Goal: Task Accomplishment & Management: Manage account settings

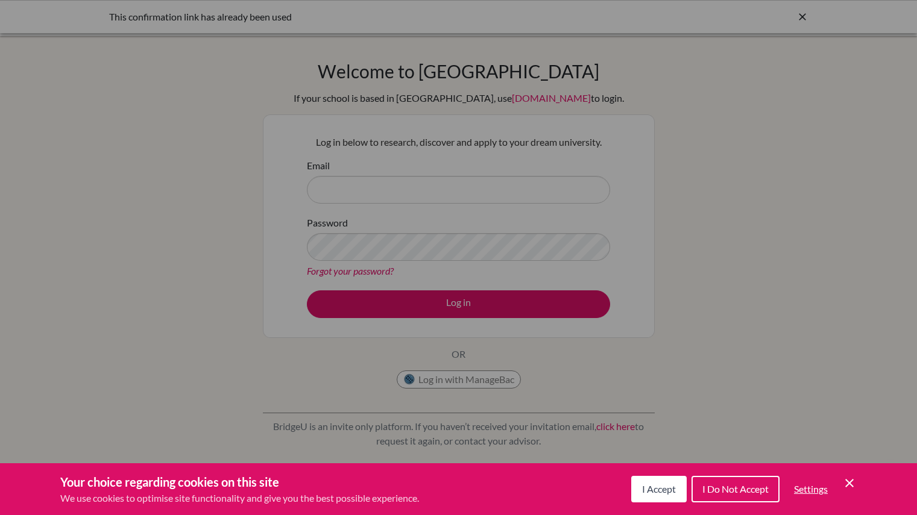
click at [714, 495] on button "I Do Not Accept" at bounding box center [735, 489] width 88 height 27
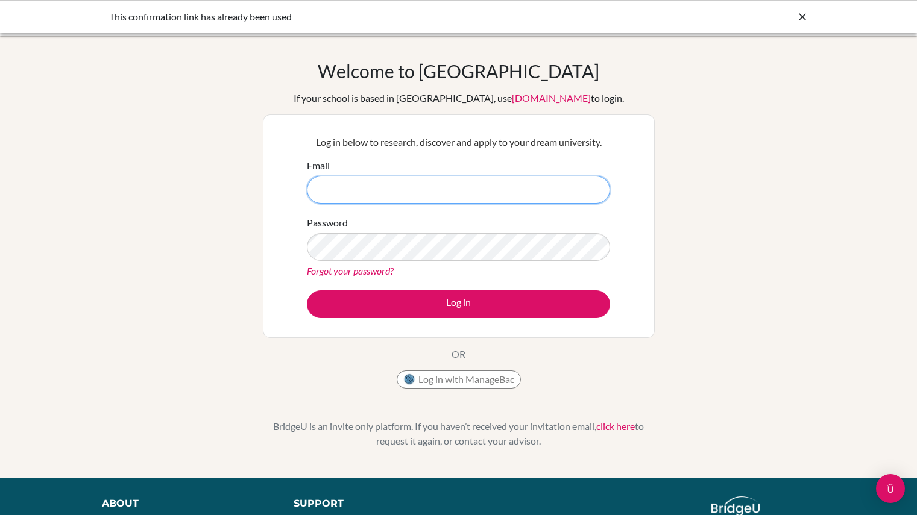
click at [413, 184] on input "Email" at bounding box center [458, 190] width 303 height 28
type input "[EMAIL_ADDRESS][DOMAIN_NAME]"
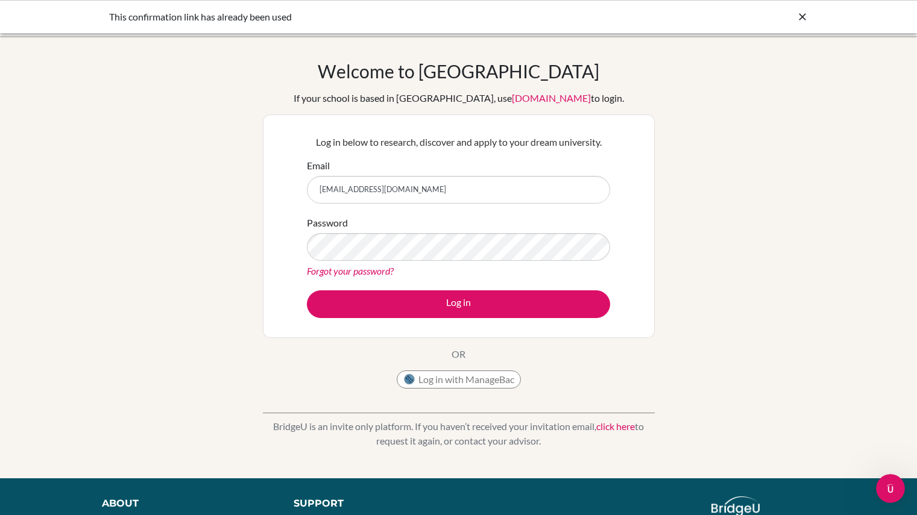
click at [802, 14] on icon at bounding box center [802, 17] width 12 height 12
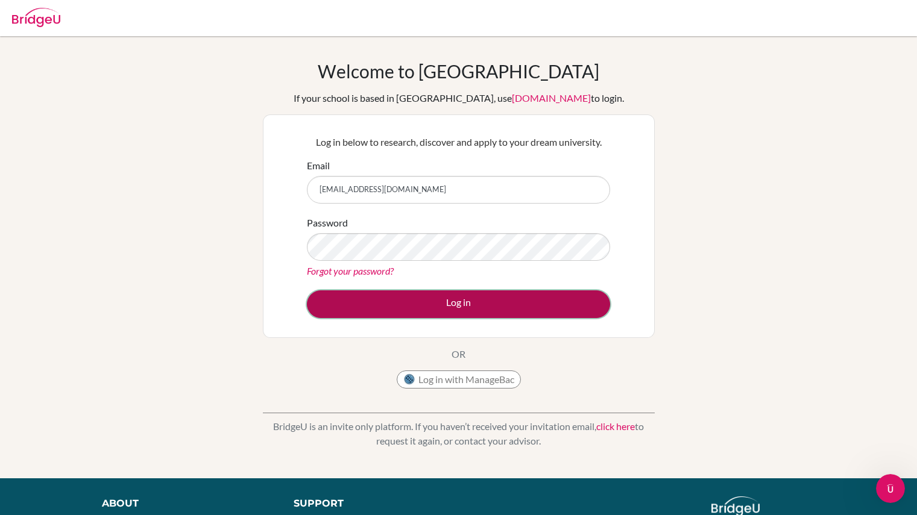
click at [407, 292] on button "Log in" at bounding box center [458, 305] width 303 height 28
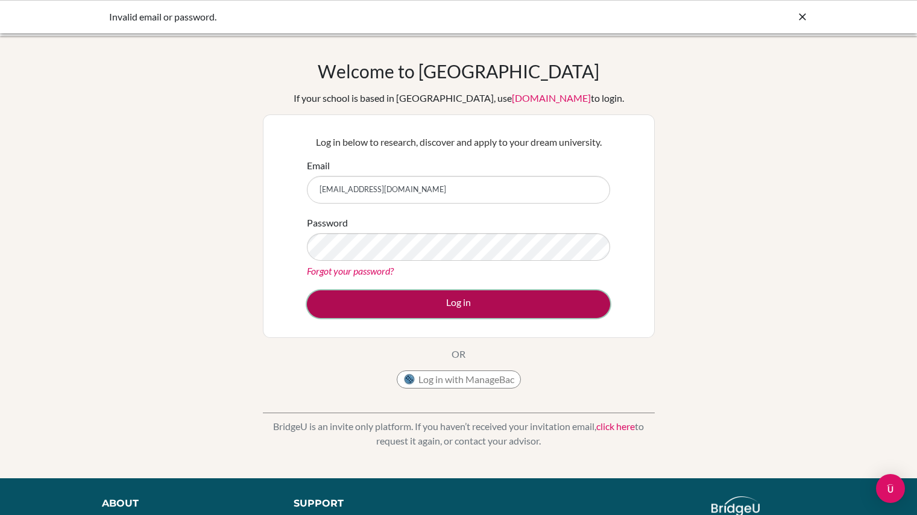
click at [438, 298] on button "Log in" at bounding box center [458, 305] width 303 height 28
